Goal: Information Seeking & Learning: Find specific fact

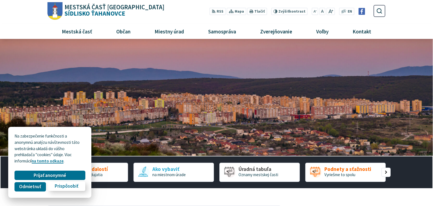
click at [79, 188] on button "Prispôsobiť" at bounding box center [66, 185] width 37 height 9
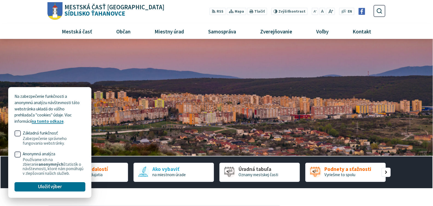
click at [129, 91] on img "1 / 1" at bounding box center [216, 97] width 433 height 117
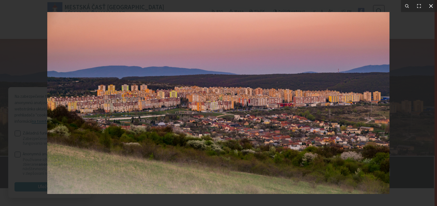
click at [430, 7] on icon at bounding box center [432, 6] width 4 height 4
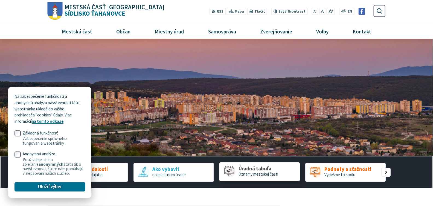
click at [256, 168] on span "Úradná tabuľa" at bounding box center [258, 169] width 40 height 6
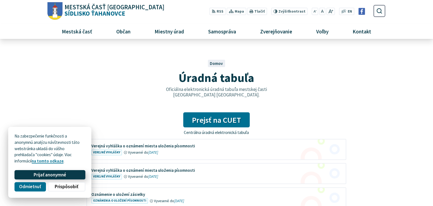
click at [42, 173] on span "Prijať anonymné" at bounding box center [50, 175] width 33 height 6
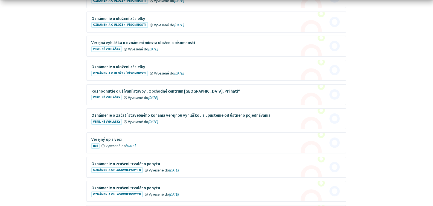
scroll to position [253, 0]
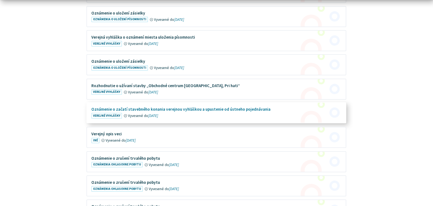
click at [226, 109] on figure at bounding box center [216, 113] width 259 height 20
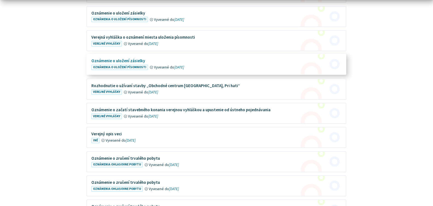
click at [125, 62] on figure at bounding box center [216, 64] width 259 height 20
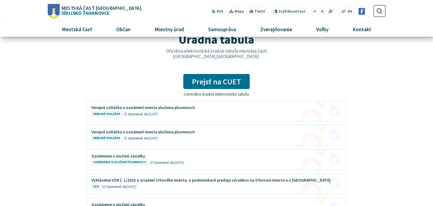
scroll to position [0, 0]
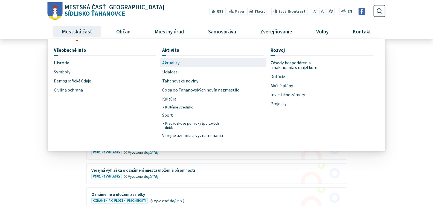
click at [164, 63] on span "Aktuality" at bounding box center [170, 62] width 17 height 9
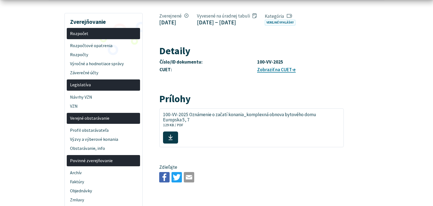
scroll to position [124, 0]
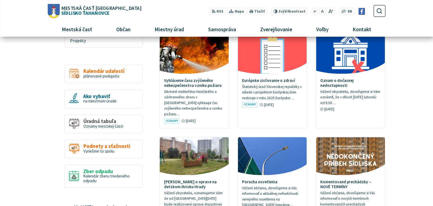
scroll to position [267, 0]
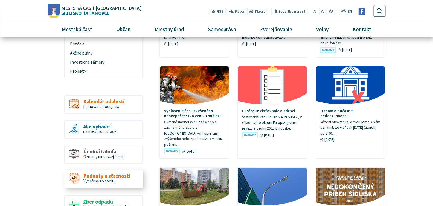
click at [104, 173] on span "Podnety a sťažnosti" at bounding box center [106, 176] width 47 height 6
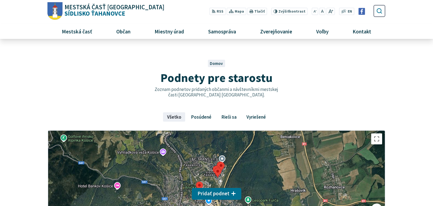
click at [380, 13] on icon "submit" at bounding box center [379, 11] width 6 height 6
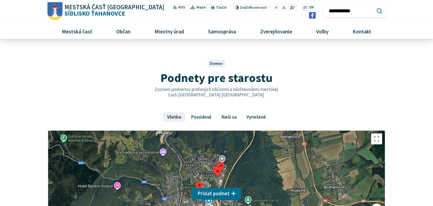
type input "**********"
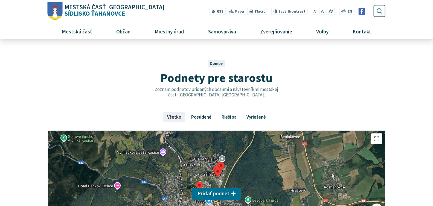
click at [377, 11] on icon "submit" at bounding box center [379, 11] width 6 height 6
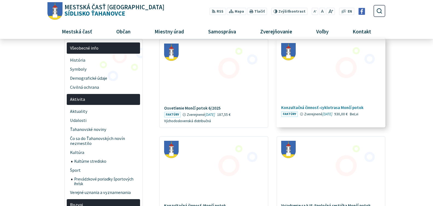
click at [324, 108] on h4 "Konzultačná činnosť-cyklotrasa Mončí potok" at bounding box center [331, 107] width 100 height 5
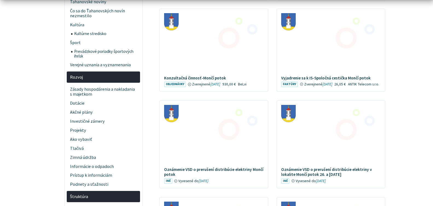
scroll to position [143, 0]
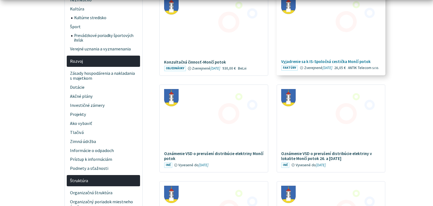
click at [331, 62] on h4 "Vyjadrenie sa k IS-Spoločná cestička Mončí potok" at bounding box center [331, 61] width 100 height 5
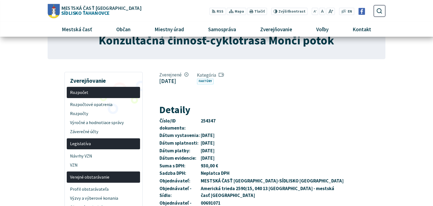
scroll to position [37, 0]
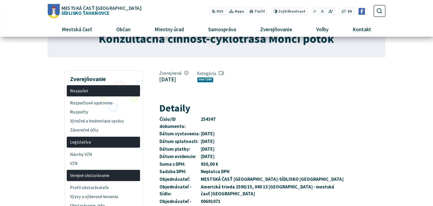
click at [214, 80] on link "Faktúry" at bounding box center [205, 80] width 17 height 6
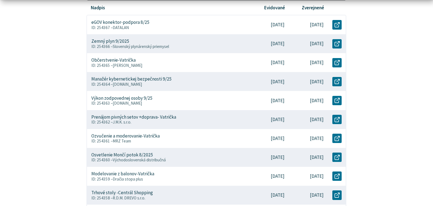
scroll to position [172, 0]
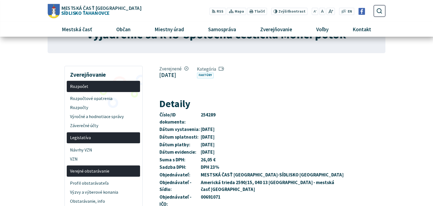
scroll to position [24, 0]
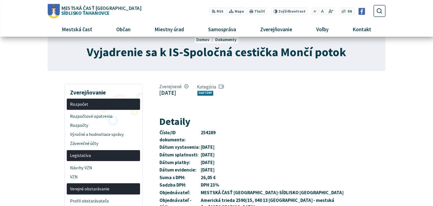
click at [209, 92] on link "Faktúry" at bounding box center [205, 93] width 17 height 6
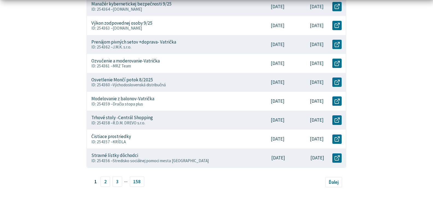
scroll to position [233, 0]
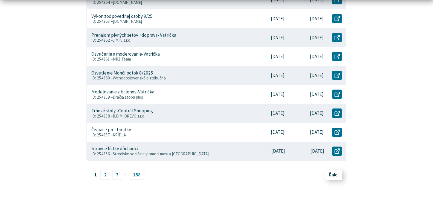
click at [335, 173] on span "Ďalej" at bounding box center [334, 174] width 10 height 6
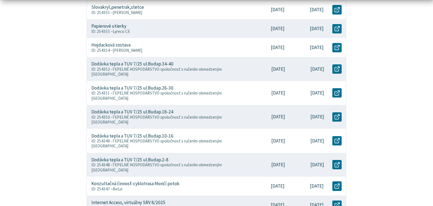
scroll to position [179, 0]
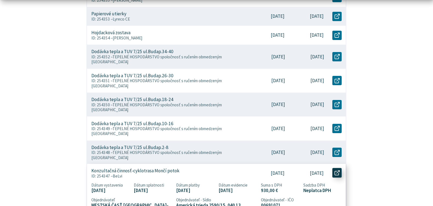
click at [333, 168] on link "Otvoriť document Konzultačná činnosť-cyklotrasa Mončí potok v novom okne." at bounding box center [336, 172] width 9 height 9
